Goal: Information Seeking & Learning: Check status

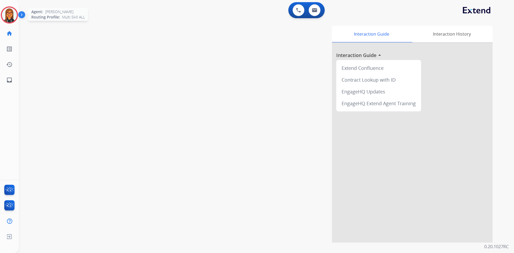
click at [12, 13] on img at bounding box center [9, 14] width 15 height 15
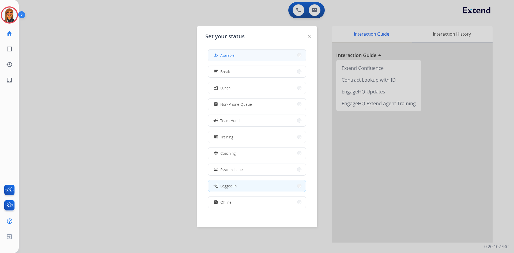
click at [253, 59] on button "how_to_reg Available" at bounding box center [256, 56] width 97 height 12
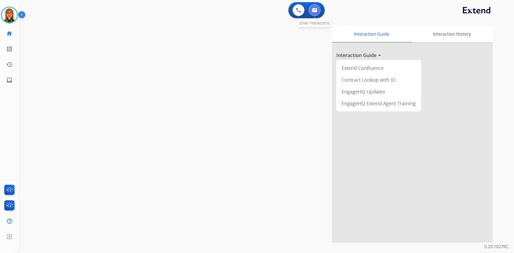
click at [317, 12] on button at bounding box center [315, 10] width 12 height 12
select select "**********"
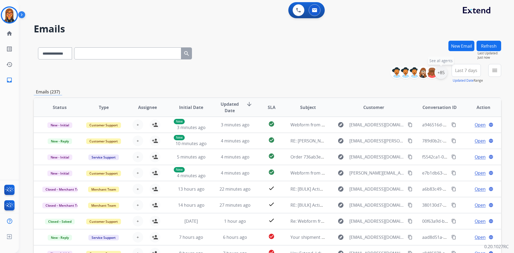
click at [442, 76] on div "+85" at bounding box center [440, 72] width 13 height 13
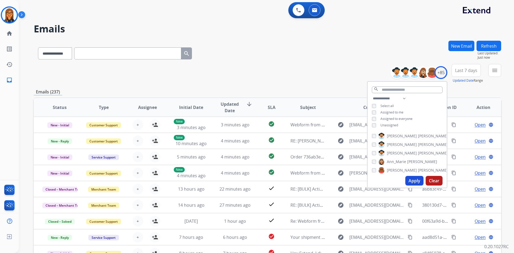
click at [383, 125] on span "Unassigned" at bounding box center [389, 125] width 18 height 5
click at [413, 183] on button "Apply" at bounding box center [414, 181] width 18 height 10
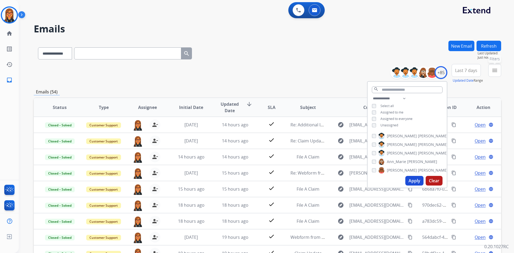
click at [491, 71] on button "menu Filters" at bounding box center [494, 70] width 13 height 13
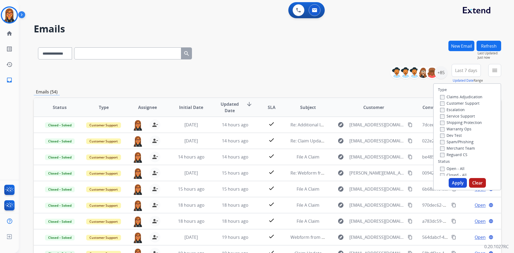
click at [448, 170] on label "Open - All" at bounding box center [452, 168] width 24 height 5
click at [455, 184] on button "Apply" at bounding box center [458, 183] width 18 height 10
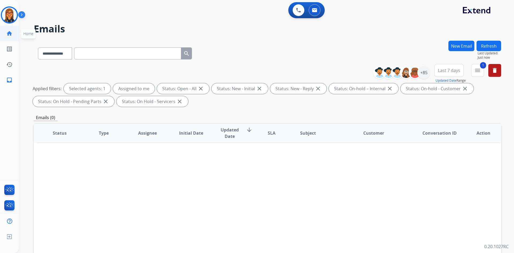
click at [7, 37] on link "home Home" at bounding box center [9, 33] width 15 height 15
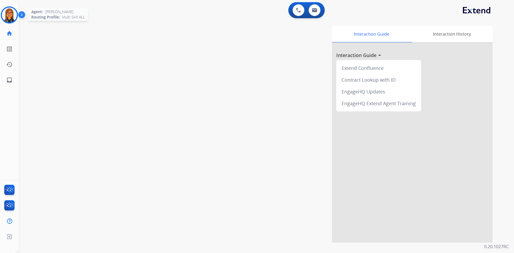
click at [17, 13] on div at bounding box center [9, 14] width 17 height 17
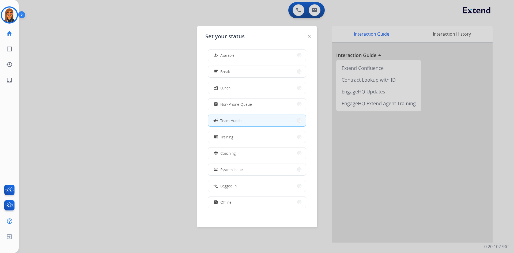
click at [73, 45] on div at bounding box center [257, 126] width 514 height 253
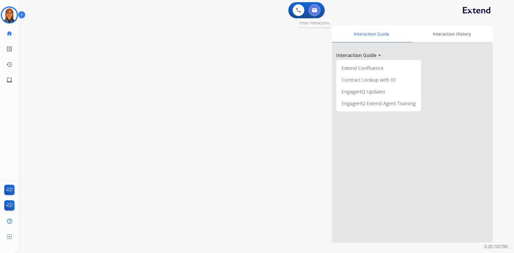
click at [314, 8] on button at bounding box center [315, 10] width 12 height 12
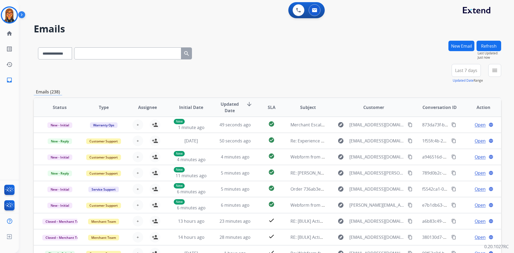
click at [89, 54] on input "text" at bounding box center [127, 53] width 107 height 12
click at [80, 55] on div "**********" at bounding box center [115, 52] width 162 height 18
click at [71, 58] on select "**********" at bounding box center [54, 53] width 33 height 12
select select "**********"
click at [38, 47] on select "**********" at bounding box center [54, 53] width 33 height 12
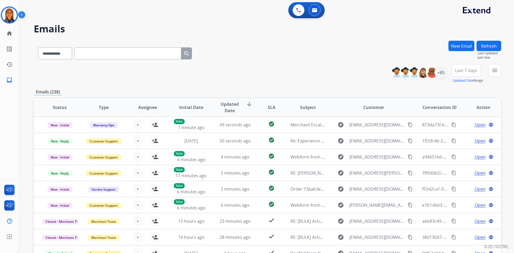
paste input "**********"
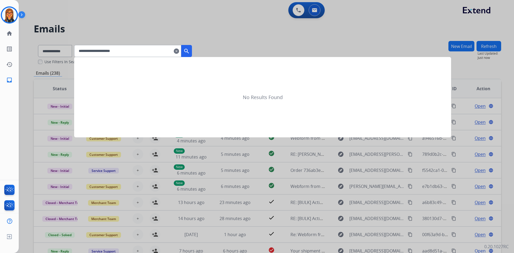
type input "**********"
click at [190, 49] on mat-icon "search" at bounding box center [186, 51] width 6 height 6
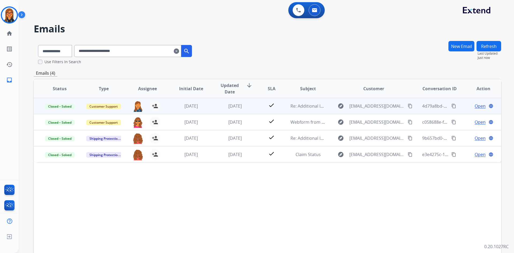
click at [230, 113] on td "[DATE]" at bounding box center [231, 106] width 44 height 16
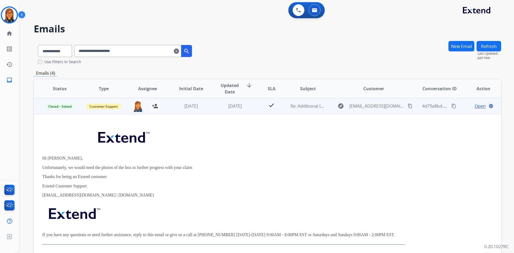
click at [476, 109] on span "Open" at bounding box center [480, 106] width 11 height 6
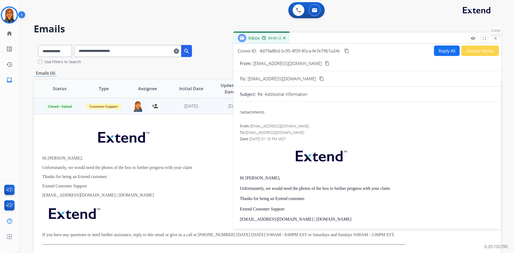
click at [493, 37] on button "close Close" at bounding box center [496, 38] width 8 height 8
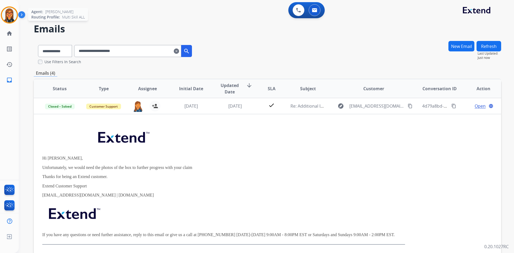
click at [7, 16] on img at bounding box center [9, 14] width 15 height 15
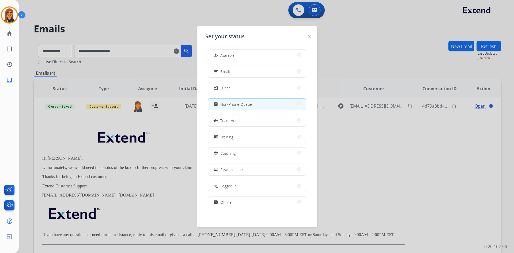
click at [441, 141] on div at bounding box center [257, 126] width 514 height 253
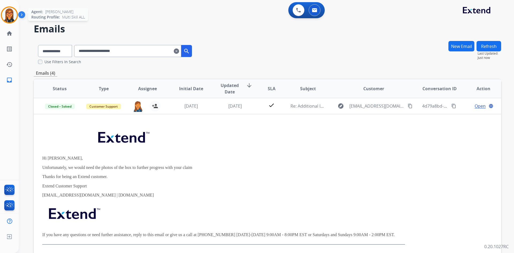
click at [16, 16] on img at bounding box center [9, 14] width 15 height 15
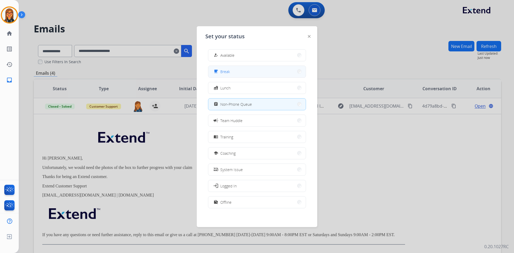
click at [227, 69] on span "Break" at bounding box center [225, 72] width 10 height 6
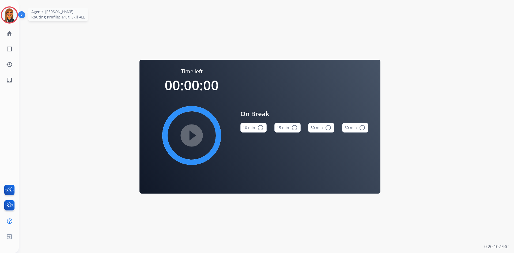
click at [4, 16] on img at bounding box center [9, 14] width 15 height 15
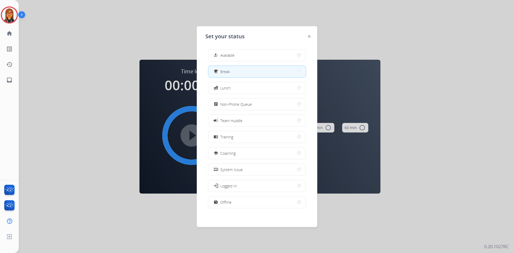
click at [461, 88] on div at bounding box center [257, 126] width 514 height 253
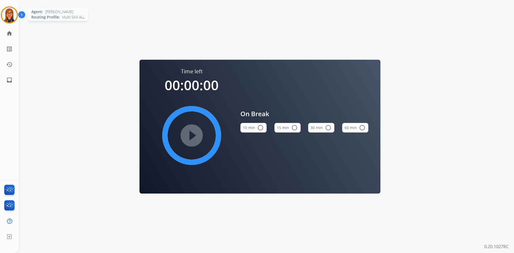
click at [15, 12] on img at bounding box center [9, 14] width 15 height 15
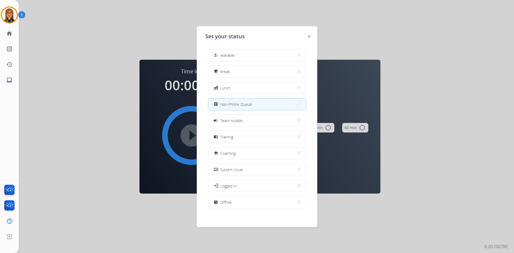
click at [261, 105] on button "assignment Non-Phone Queue" at bounding box center [256, 105] width 97 height 12
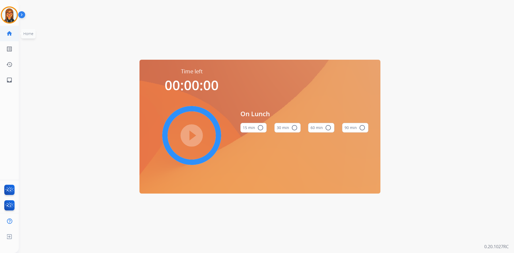
click at [12, 38] on link "home Home" at bounding box center [9, 33] width 15 height 15
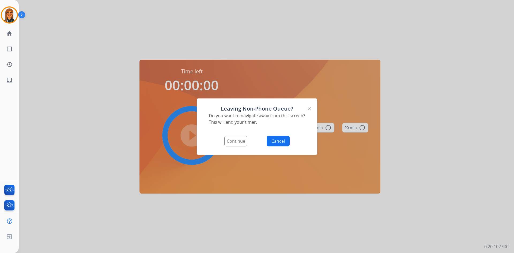
click at [227, 144] on button "Continue" at bounding box center [235, 141] width 23 height 10
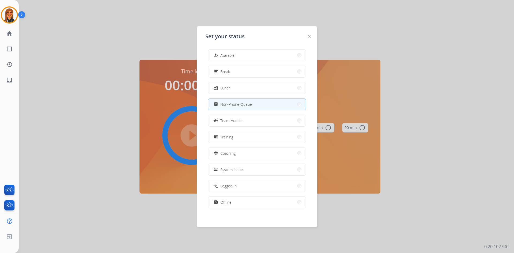
click at [239, 105] on span "Non-Phone Queue" at bounding box center [236, 104] width 32 height 6
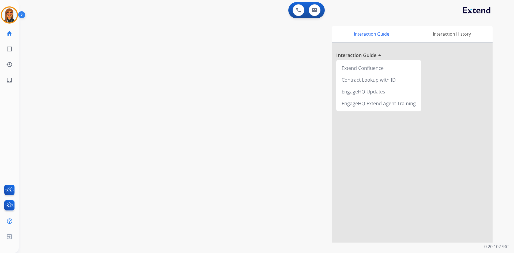
click at [24, 16] on img at bounding box center [22, 16] width 9 height 10
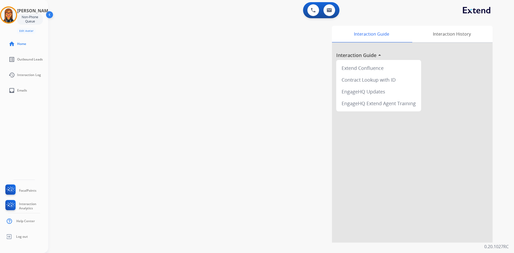
click at [49, 15] on img at bounding box center [50, 16] width 10 height 10
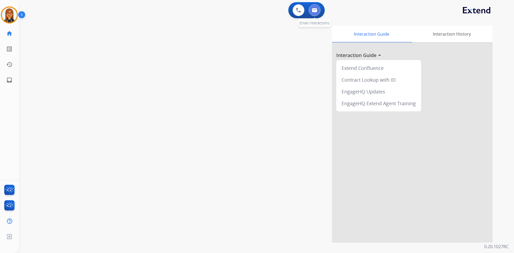
click at [315, 12] on button at bounding box center [315, 10] width 12 height 12
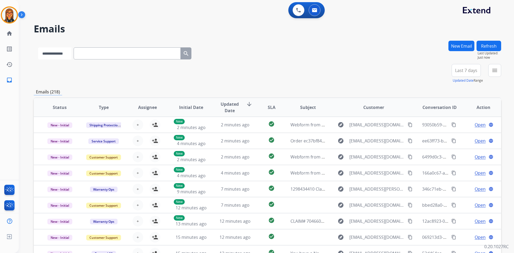
click at [69, 52] on select "**********" at bounding box center [54, 53] width 33 height 12
select select "**********"
click at [38, 47] on select "**********" at bounding box center [54, 53] width 33 height 12
drag, startPoint x: 105, startPoint y: 45, endPoint x: 105, endPoint y: 48, distance: 3.5
drag, startPoint x: 105, startPoint y: 48, endPoint x: 104, endPoint y: 53, distance: 4.4
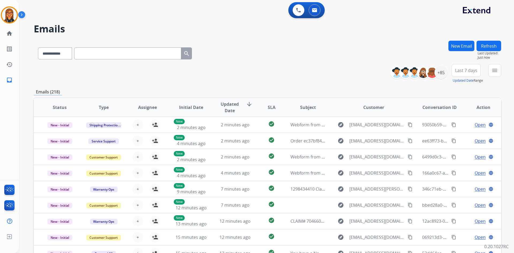
paste input "**********"
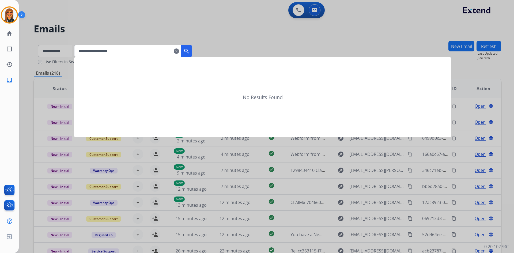
type input "**********"
click at [190, 53] on mat-icon "search" at bounding box center [186, 51] width 6 height 6
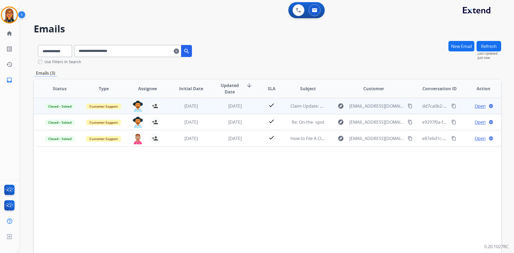
click at [238, 102] on td "[DATE]" at bounding box center [231, 106] width 44 height 16
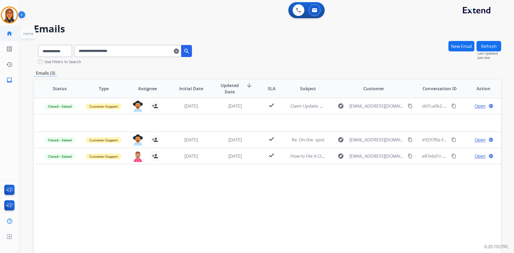
click at [11, 34] on mat-icon "home" at bounding box center [9, 33] width 6 height 6
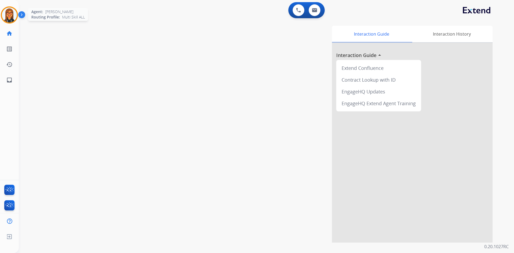
click at [8, 12] on img at bounding box center [9, 14] width 15 height 15
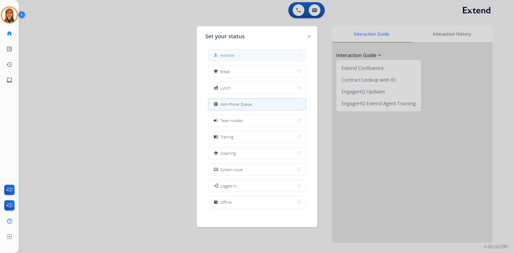
click at [235, 52] on button "how_to_reg Available" at bounding box center [256, 56] width 97 height 12
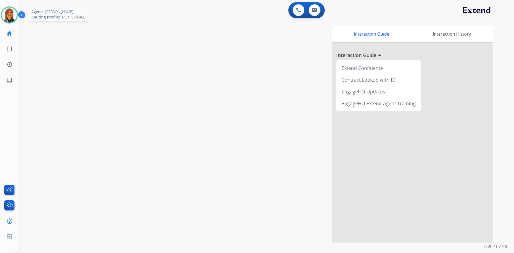
click at [12, 18] on img at bounding box center [9, 14] width 15 height 15
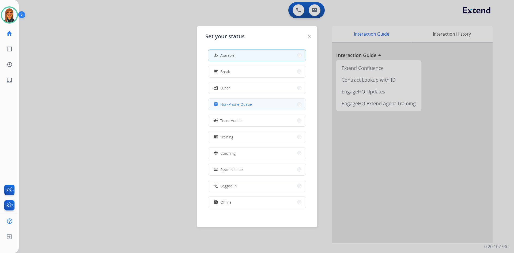
click at [256, 104] on button "assignment Non-Phone Queue" at bounding box center [256, 105] width 97 height 12
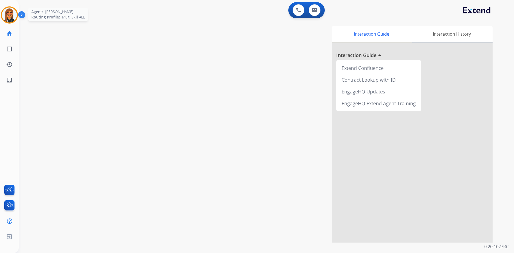
click at [10, 9] on img at bounding box center [9, 14] width 15 height 15
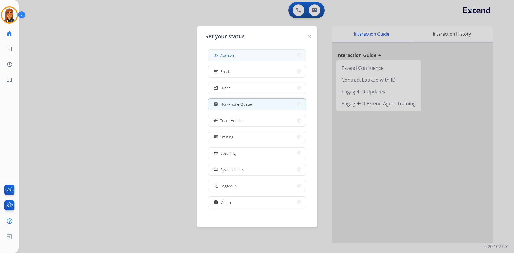
click at [255, 58] on button "how_to_reg Available" at bounding box center [256, 56] width 97 height 12
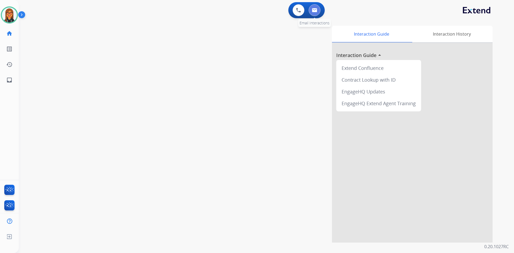
click at [311, 10] on button at bounding box center [315, 10] width 12 height 12
select select "**********"
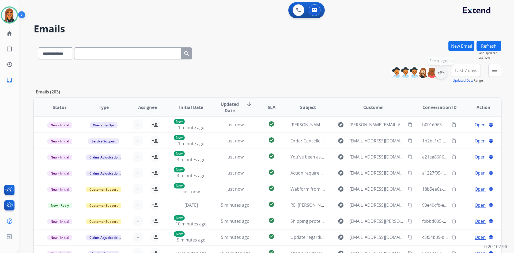
click at [443, 74] on div "+85" at bounding box center [440, 72] width 13 height 13
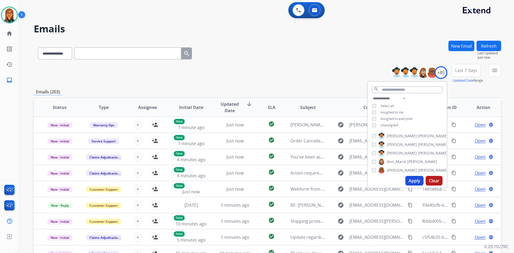
click at [387, 125] on span "Unassigned" at bounding box center [389, 125] width 18 height 5
click at [410, 184] on button "Apply" at bounding box center [414, 181] width 18 height 10
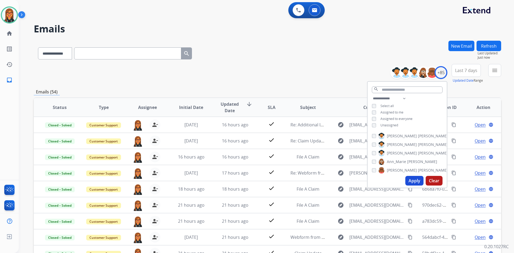
click at [503, 75] on div "**********" at bounding box center [266, 126] width 495 height 253
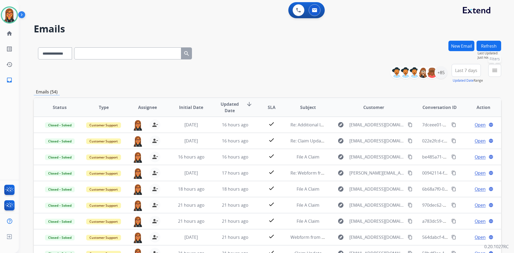
click at [495, 68] on mat-icon "menu" at bounding box center [495, 70] width 6 height 6
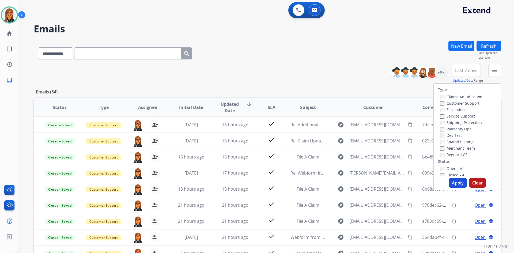
click at [443, 171] on label "Open - All" at bounding box center [452, 168] width 24 height 5
click at [452, 182] on button "Apply" at bounding box center [458, 183] width 18 height 10
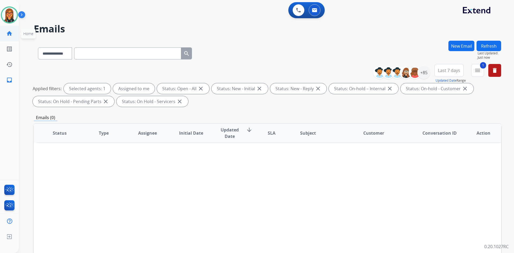
click at [9, 32] on mat-icon "home" at bounding box center [9, 33] width 6 height 6
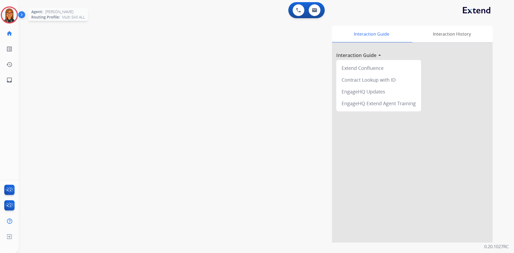
click at [12, 15] on img at bounding box center [9, 14] width 15 height 15
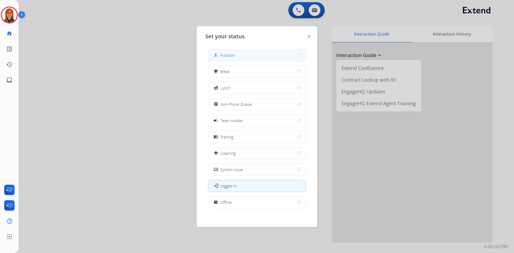
click at [232, 56] on span "Available" at bounding box center [227, 55] width 14 height 6
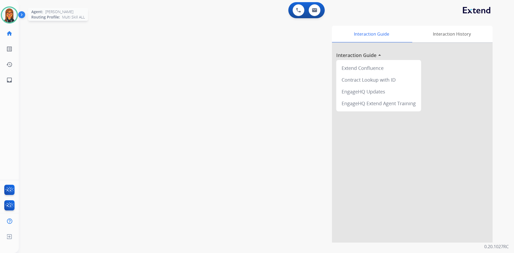
click at [13, 21] on img at bounding box center [9, 14] width 15 height 15
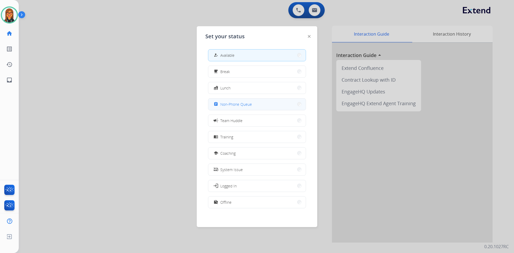
click at [241, 105] on span "Non-Phone Queue" at bounding box center [236, 104] width 32 height 6
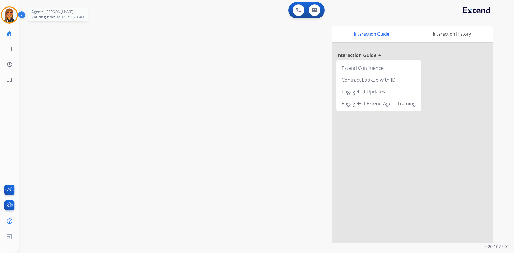
click at [11, 9] on img at bounding box center [9, 14] width 15 height 15
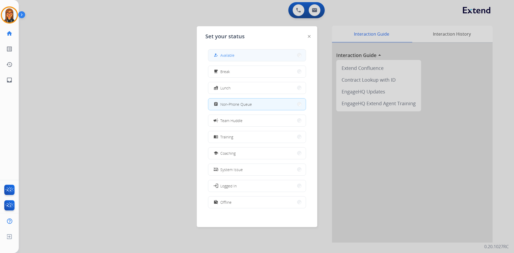
click at [235, 58] on button "how_to_reg Available" at bounding box center [256, 56] width 97 height 12
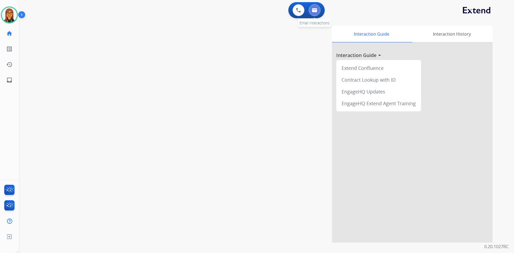
click at [311, 10] on button at bounding box center [315, 10] width 12 height 12
select select "**********"
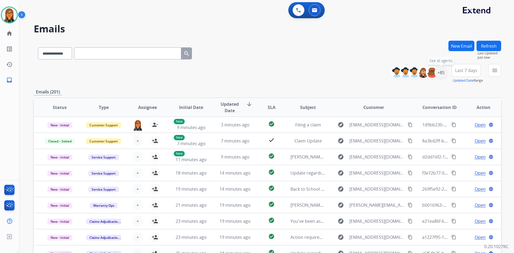
click at [445, 74] on div "+85" at bounding box center [440, 72] width 13 height 13
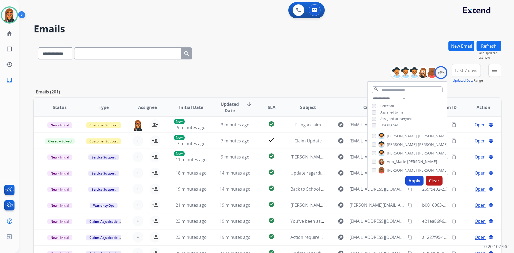
click at [395, 123] on span "Unassigned" at bounding box center [389, 125] width 18 height 5
click at [411, 178] on button "Apply" at bounding box center [414, 181] width 18 height 10
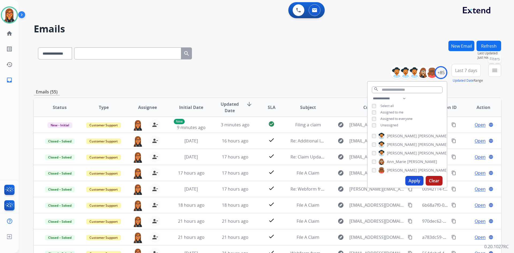
click at [494, 73] on mat-icon "menu" at bounding box center [495, 70] width 6 height 6
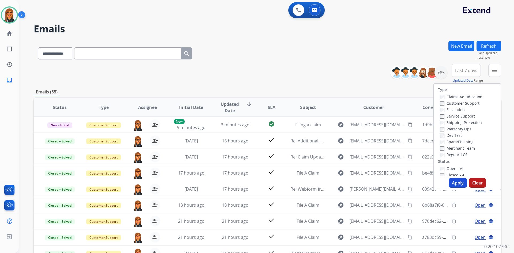
click at [452, 171] on div "Open - All" at bounding box center [468, 168] width 56 height 6
click at [452, 168] on label "Open - All" at bounding box center [452, 168] width 24 height 5
click at [455, 187] on button "Apply" at bounding box center [458, 183] width 18 height 10
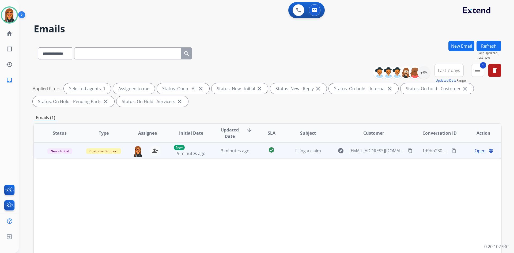
click at [234, 146] on td "3 minutes ago" at bounding box center [231, 150] width 44 height 16
click at [408, 150] on mat-icon "content_copy" at bounding box center [410, 150] width 5 height 5
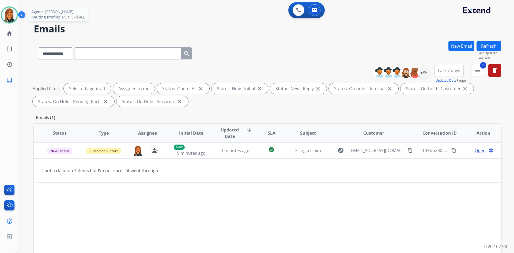
click at [7, 14] on img at bounding box center [9, 14] width 15 height 15
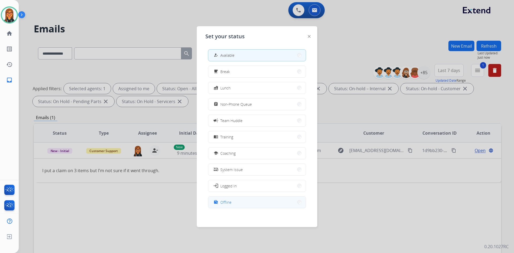
click at [241, 204] on button "work_off Offline" at bounding box center [256, 202] width 97 height 12
